Goal: Task Accomplishment & Management: Use online tool/utility

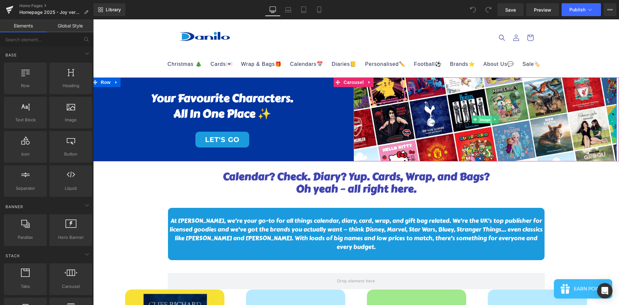
click at [483, 117] on span "Image" at bounding box center [486, 120] width 14 height 8
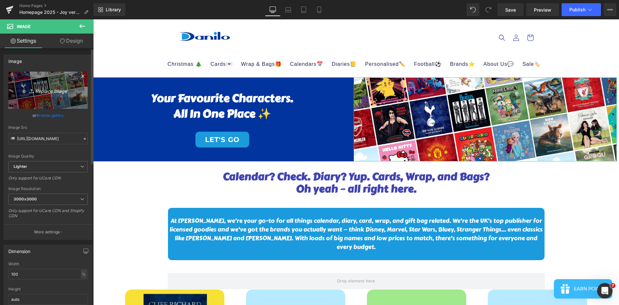
click at [53, 93] on icon "Replace Image" at bounding box center [48, 90] width 52 height 8
type input "C:\fakepath\SPOOKY SEASON.jpg"
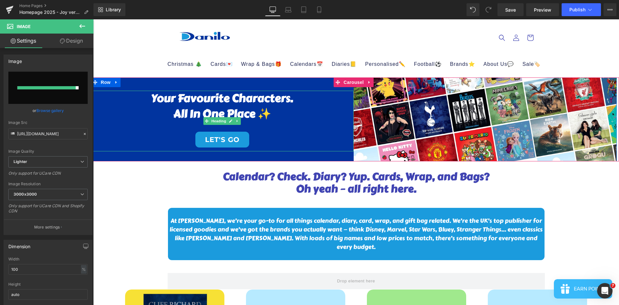
type input "[URL][DOMAIN_NAME]"
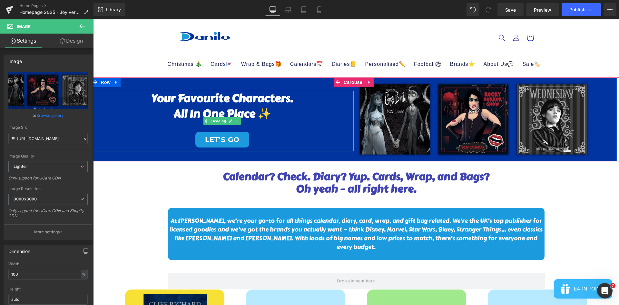
click at [224, 140] on link "LET'S GO" at bounding box center [222, 140] width 54 height 16
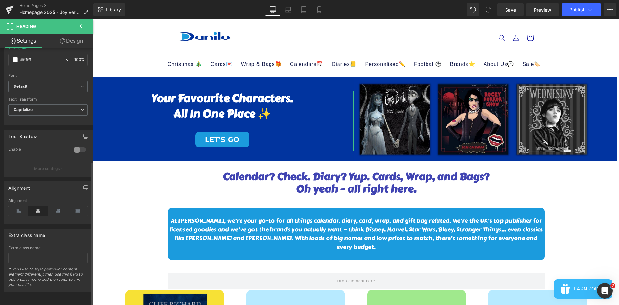
scroll to position [201, 0]
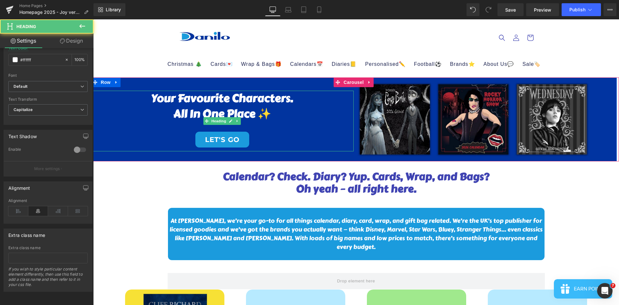
click at [233, 137] on link "LET'S GO" at bounding box center [222, 140] width 54 height 16
click at [230, 123] on icon at bounding box center [230, 120] width 3 height 3
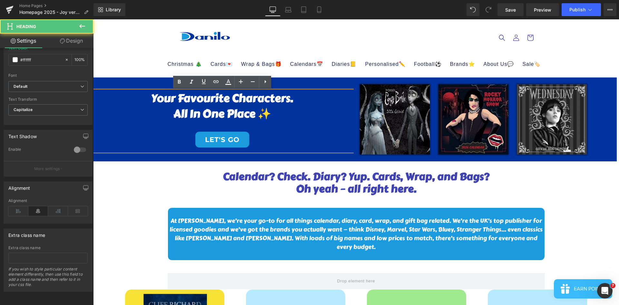
click at [228, 139] on link "LET'S GO" at bounding box center [222, 140] width 54 height 16
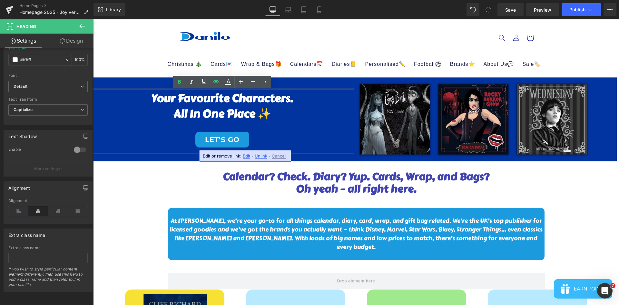
click at [247, 157] on span "Edit" at bounding box center [246, 155] width 7 height 5
click at [275, 158] on input "/collections/2026-calendars-diaries" at bounding box center [229, 158] width 99 height 16
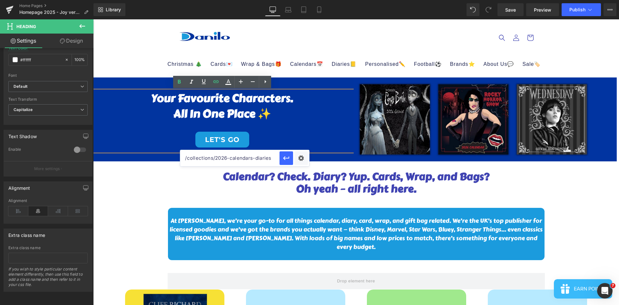
paste input "[URL][PERSON_NAME][DOMAIN_NAME]"
type input "[URL][PERSON_NAME][DOMAIN_NAME]"
click at [287, 159] on icon "button" at bounding box center [287, 158] width 8 height 8
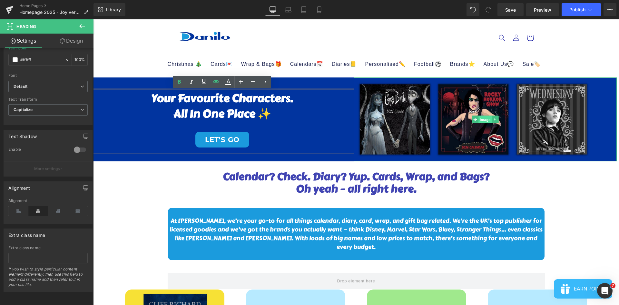
click at [484, 119] on span "Image" at bounding box center [486, 120] width 14 height 8
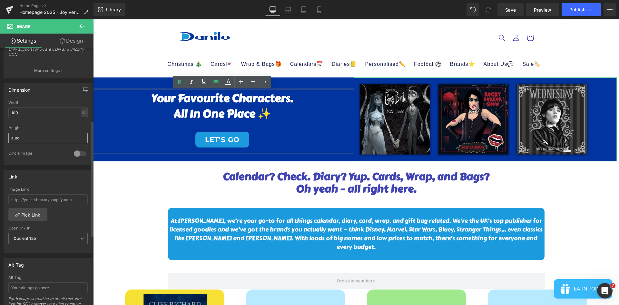
scroll to position [194, 0]
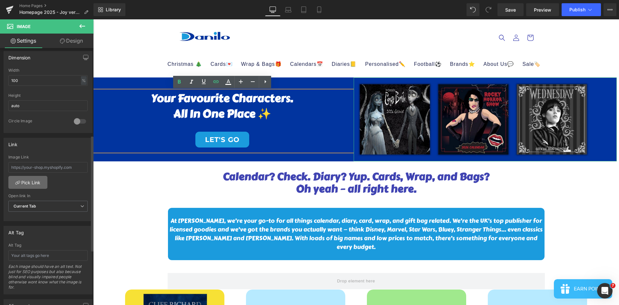
click at [37, 179] on link "Pick Link" at bounding box center [27, 182] width 39 height 13
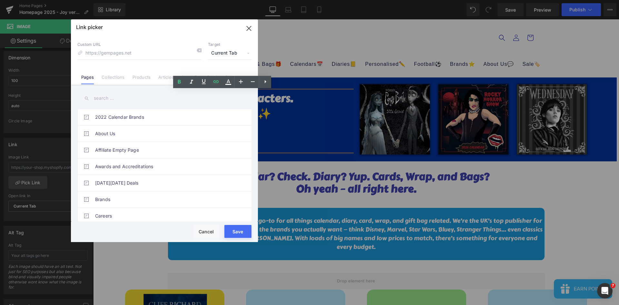
click at [248, 27] on icon "button" at bounding box center [249, 28] width 10 height 10
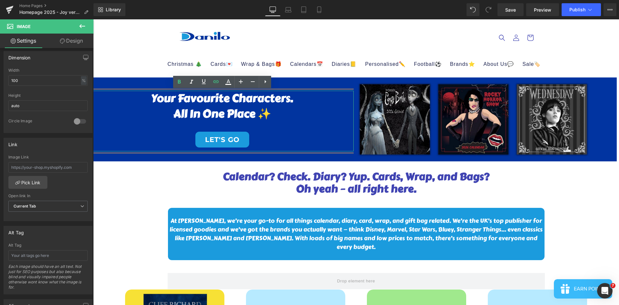
click at [287, 114] on h1 "All in One Place ✨" at bounding box center [222, 113] width 263 height 15
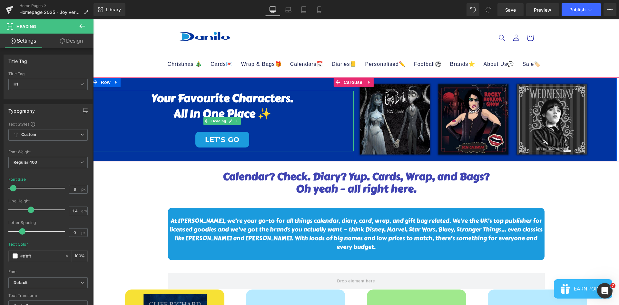
drag, startPoint x: 268, startPoint y: 113, endPoint x: 274, endPoint y: 115, distance: 5.9
click at [268, 114] on h1 "All in One Place ✨" at bounding box center [222, 113] width 263 height 15
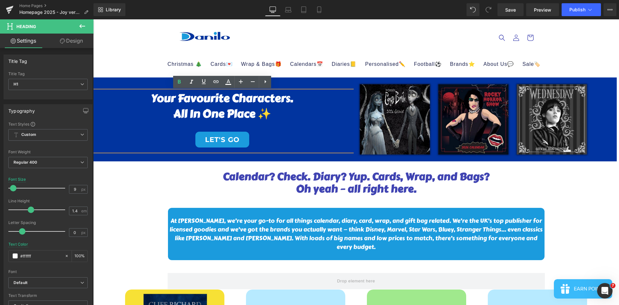
drag, startPoint x: 274, startPoint y: 115, endPoint x: 152, endPoint y: 100, distance: 122.1
click at [152, 100] on div "Your Favourite Characters. All in One Place ✨ LET'S GO" at bounding box center [222, 121] width 263 height 61
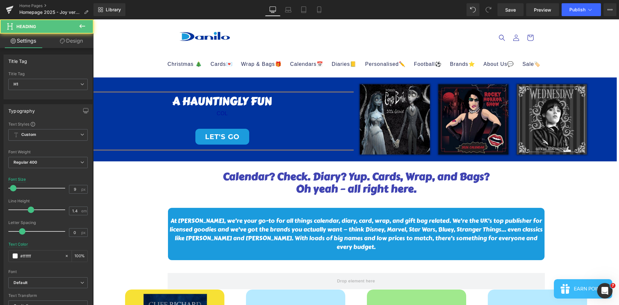
click at [186, 108] on h1 "A HAUNTINGLY FUN" at bounding box center [222, 101] width 263 height 15
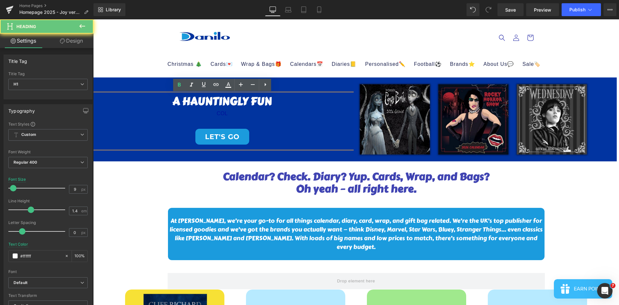
drag, startPoint x: 206, startPoint y: 112, endPoint x: 233, endPoint y: 117, distance: 27.2
click at [206, 113] on div "COL" at bounding box center [222, 113] width 263 height 9
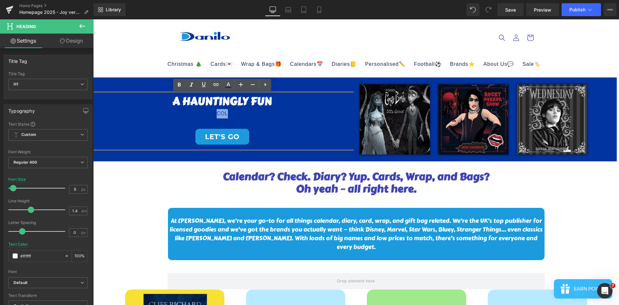
drag, startPoint x: 237, startPoint y: 112, endPoint x: 209, endPoint y: 111, distance: 28.4
click at [209, 111] on div "COL" at bounding box center [222, 113] width 263 height 9
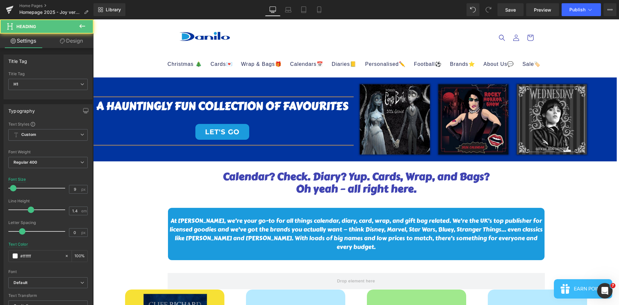
click at [199, 104] on h1 "A HAUNTINGLY FUN COLLECTION OF FAVOURITES" at bounding box center [222, 105] width 263 height 15
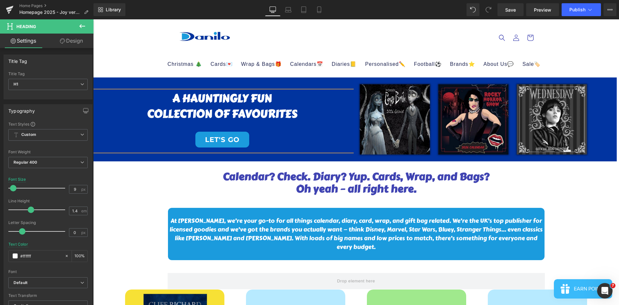
click at [317, 111] on h1 "COLLECTION OF FAVOURITES" at bounding box center [222, 113] width 263 height 15
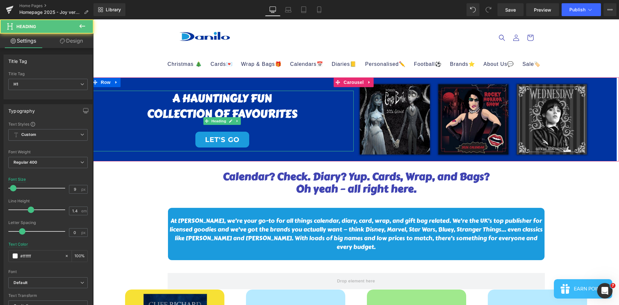
click at [307, 114] on h1 "COLLECTION OF FAVOURITES" at bounding box center [222, 113] width 263 height 15
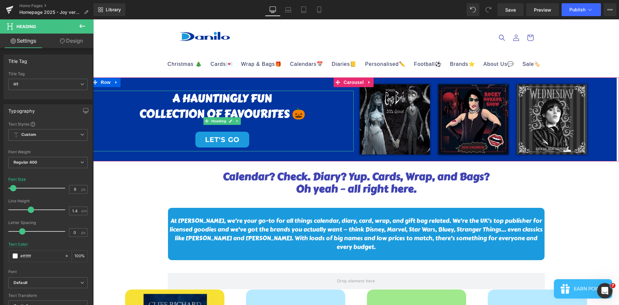
drag, startPoint x: 150, startPoint y: 95, endPoint x: 163, endPoint y: 96, distance: 13.3
click at [152, 95] on h1 "A HAUNTINGLY FUN" at bounding box center [222, 98] width 263 height 15
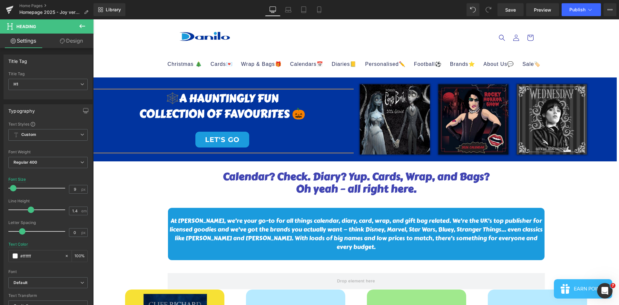
click at [301, 100] on h1 "🕸️A HAUNTINGLY FUN" at bounding box center [222, 98] width 263 height 15
click at [140, 116] on h1 "COLLECTION OF FAVOURITES 🎃" at bounding box center [222, 113] width 263 height 15
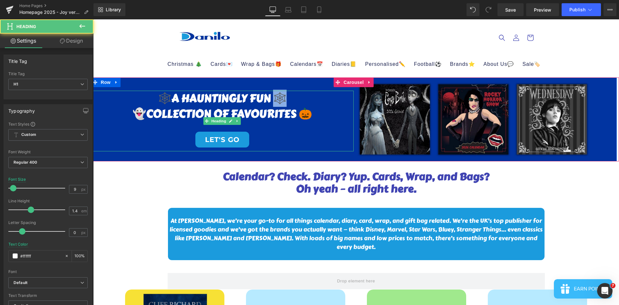
drag, startPoint x: 282, startPoint y: 98, endPoint x: 278, endPoint y: 98, distance: 4.2
click at [278, 98] on h1 "🕸️A HAUNTINGLY FUN 🕸️" at bounding box center [222, 98] width 263 height 15
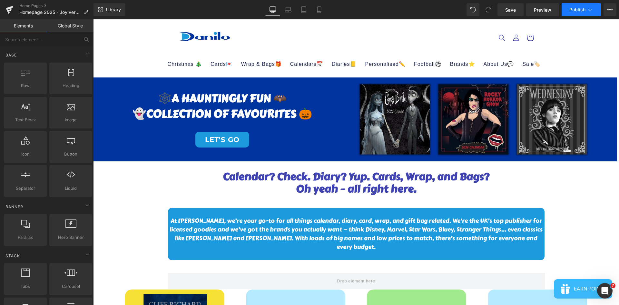
click at [576, 4] on button "Publish" at bounding box center [581, 9] width 39 height 13
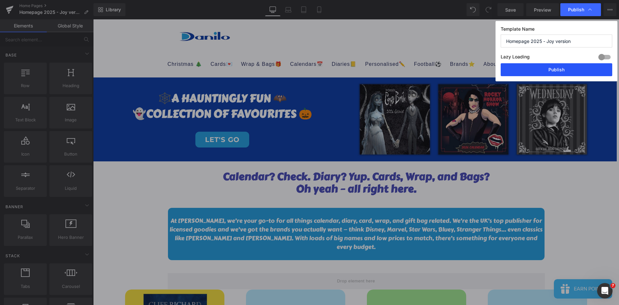
click at [565, 69] on button "Publish" at bounding box center [557, 69] width 112 height 13
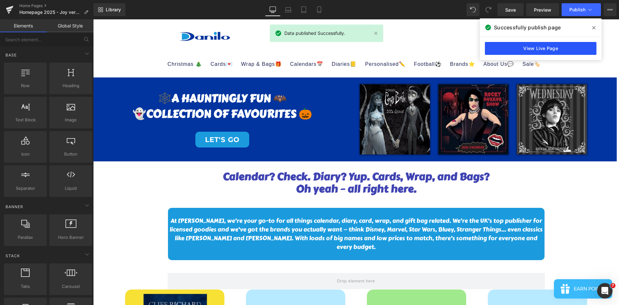
click at [578, 46] on link "View Live Page" at bounding box center [541, 48] width 112 height 13
